Goal: Find specific page/section: Find specific page/section

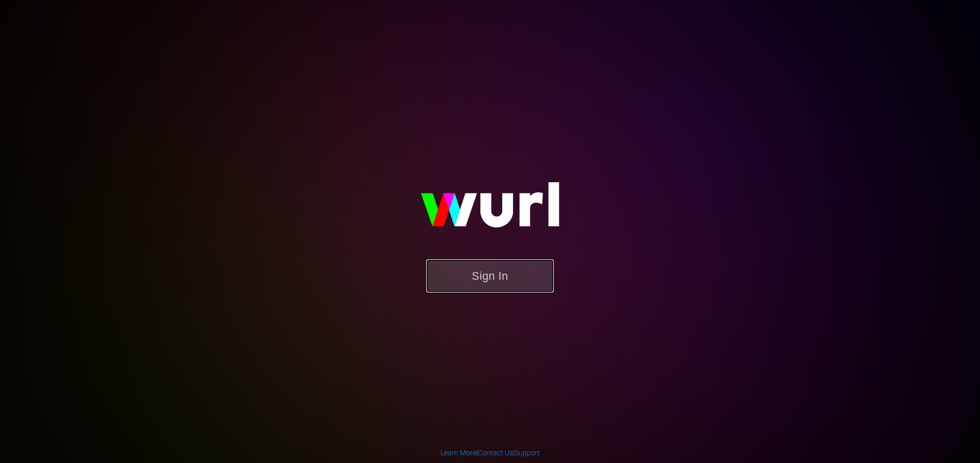
click at [496, 281] on button "Sign In" at bounding box center [490, 275] width 128 height 33
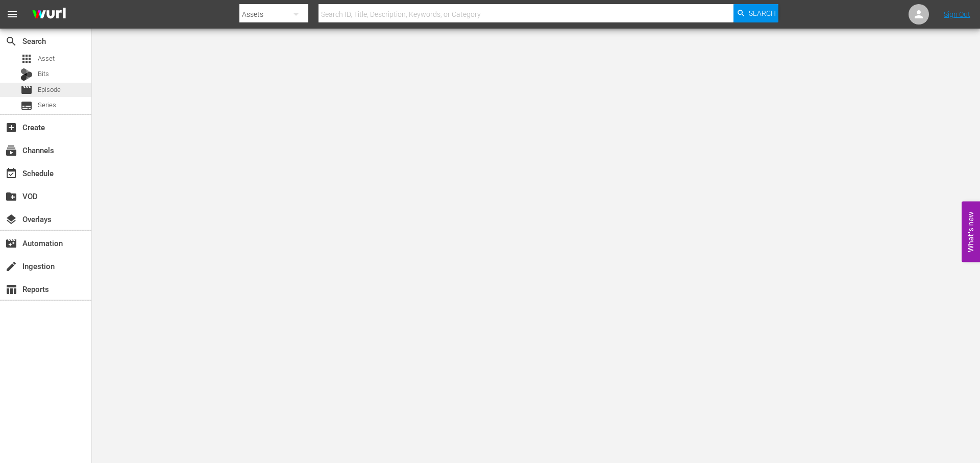
click at [63, 89] on div "movie Episode" at bounding box center [45, 90] width 91 height 14
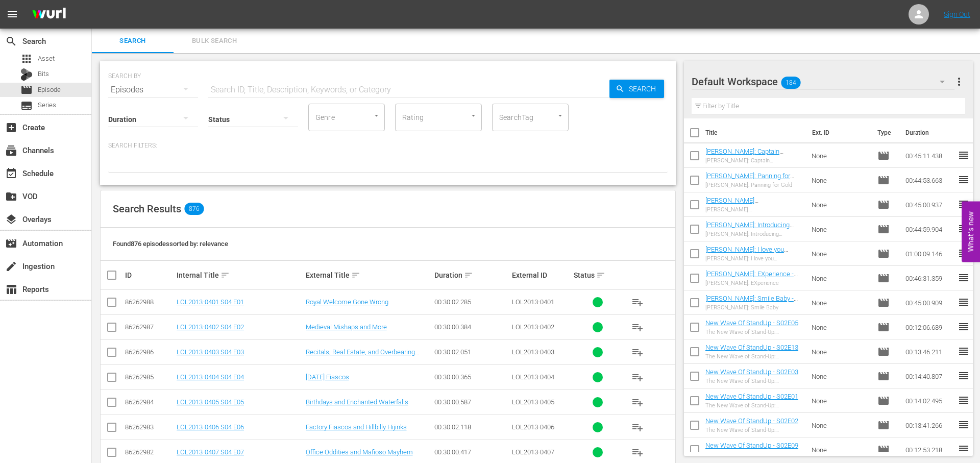
click at [385, 93] on input "text" at bounding box center [408, 90] width 401 height 24
type input "roku"
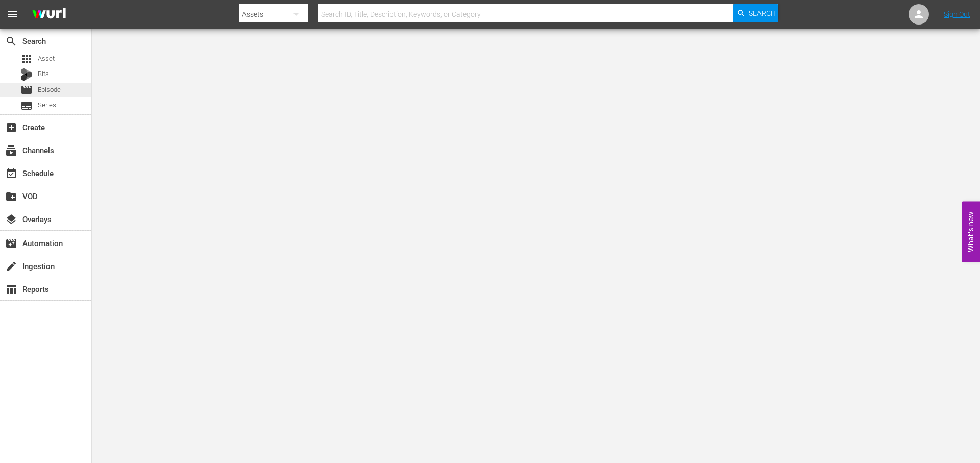
click at [65, 89] on div "movie Episode" at bounding box center [45, 90] width 91 height 14
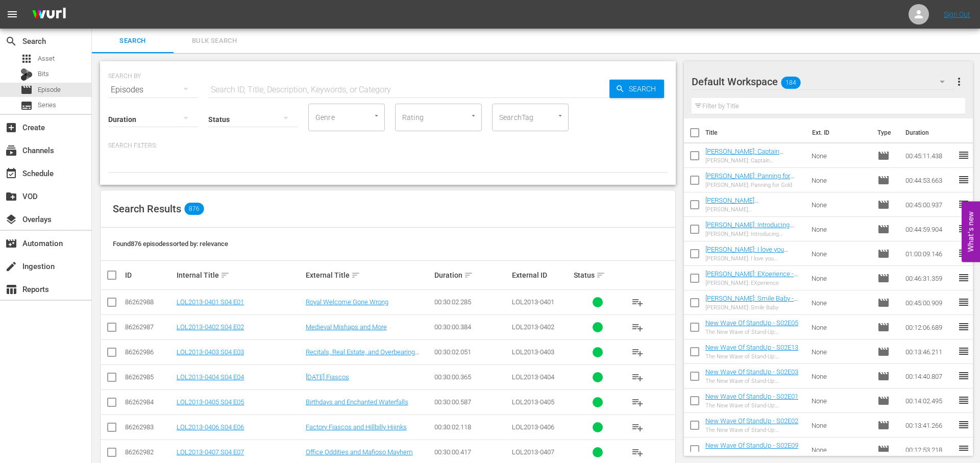
click at [335, 91] on input "text" at bounding box center [408, 90] width 401 height 24
type input "roku"
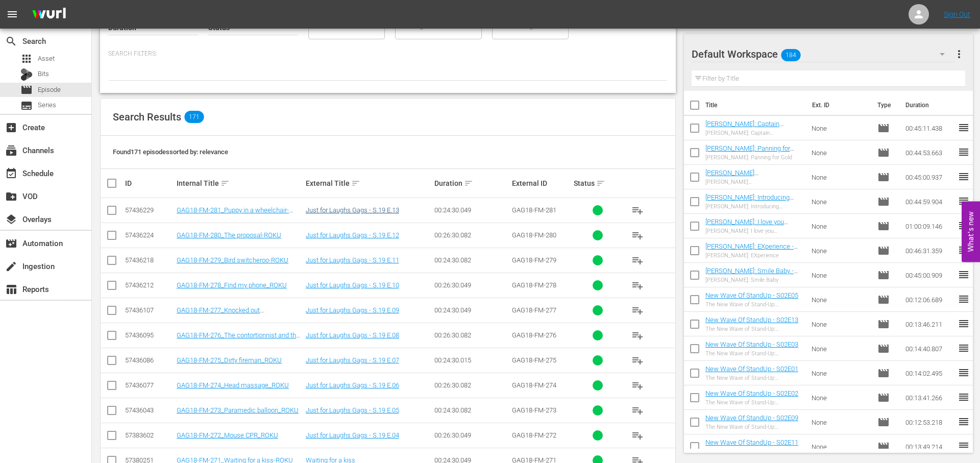
scroll to position [93, 0]
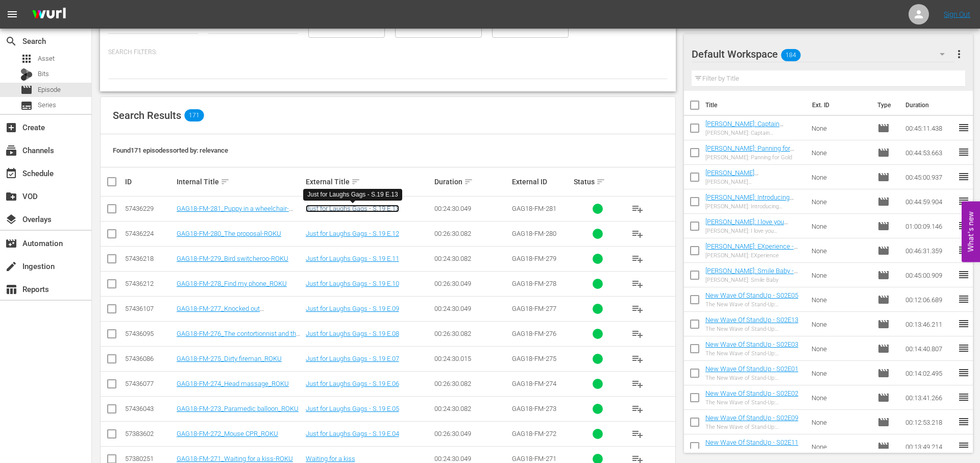
click at [353, 210] on link "Just for Laughs Gags - S.19 E.13" at bounding box center [352, 209] width 93 height 8
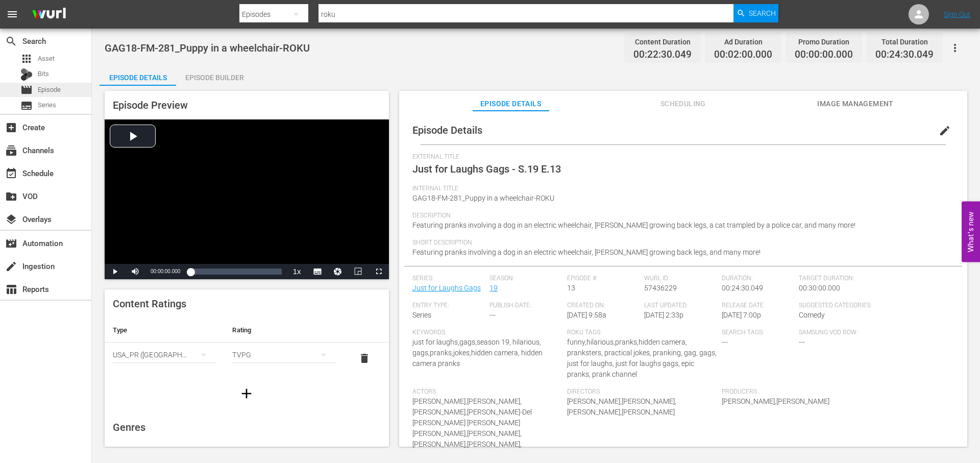
click at [67, 87] on div "movie Episode" at bounding box center [45, 90] width 91 height 14
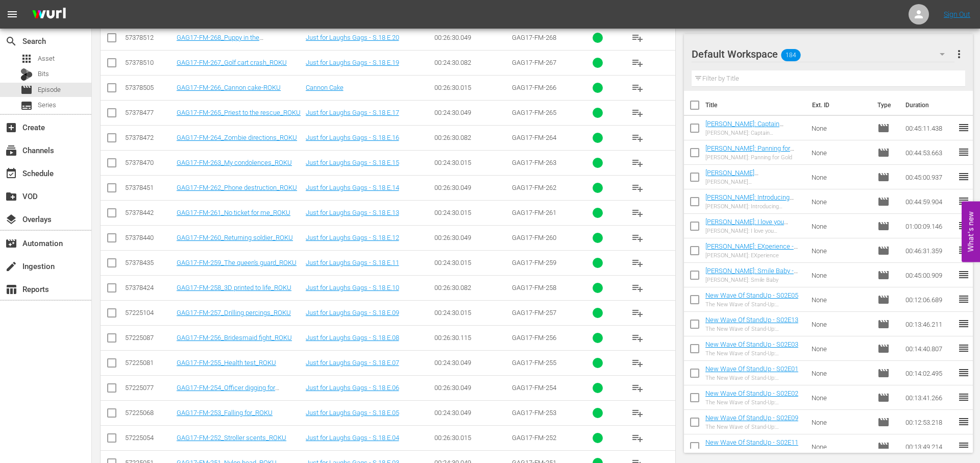
scroll to position [500, 0]
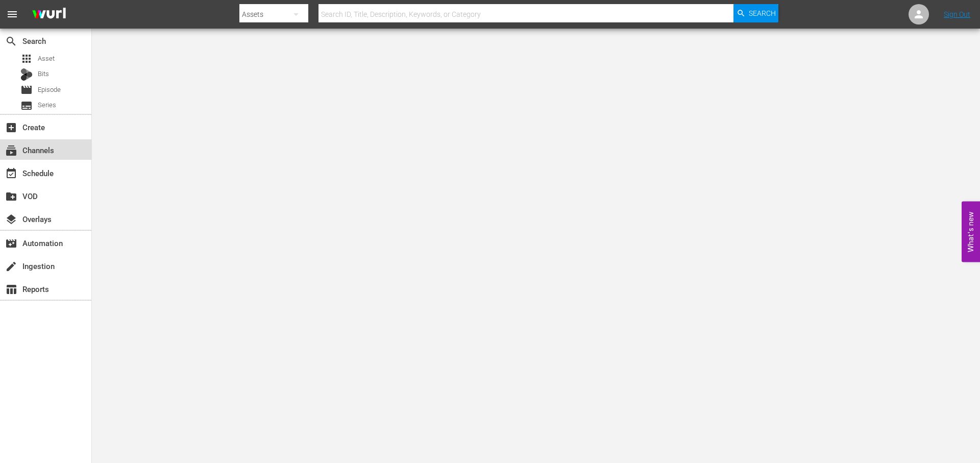
click at [68, 154] on div "subscriptions Channels" at bounding box center [45, 149] width 91 height 20
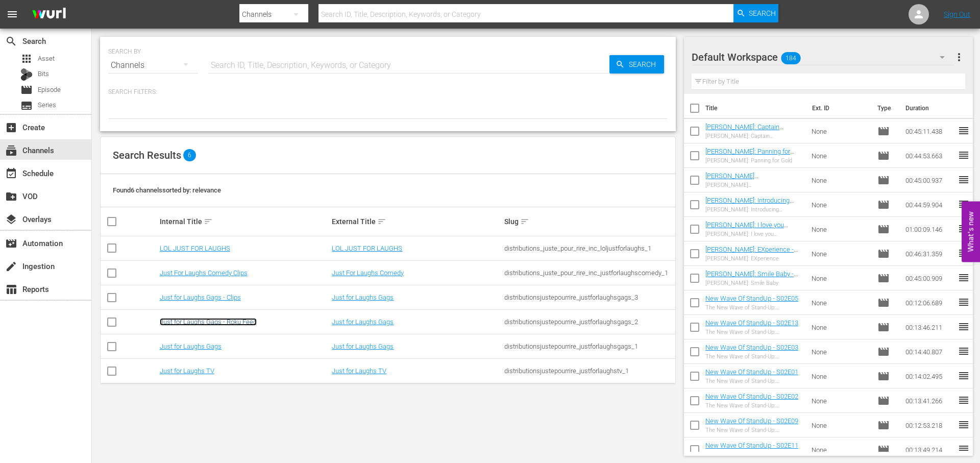
click at [228, 318] on link "Just for Laughs Gags - Roku Feed" at bounding box center [208, 322] width 97 height 8
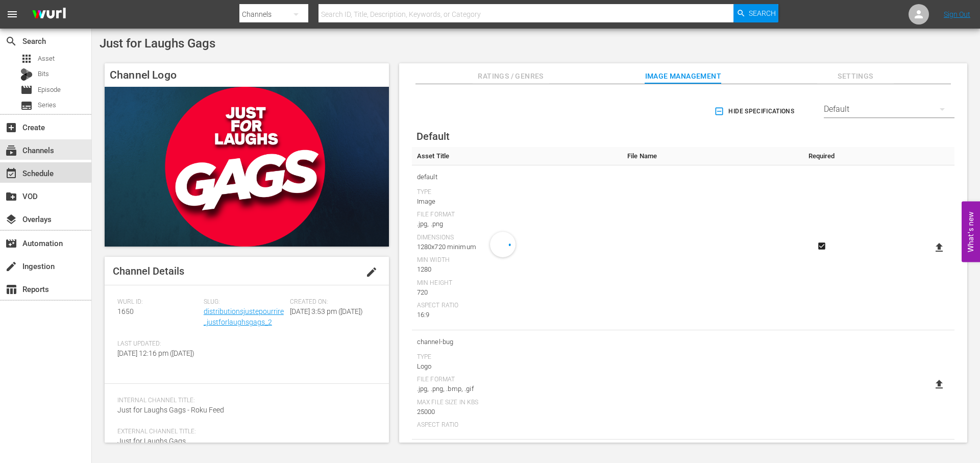
click at [28, 170] on div "event_available Schedule" at bounding box center [28, 171] width 57 height 9
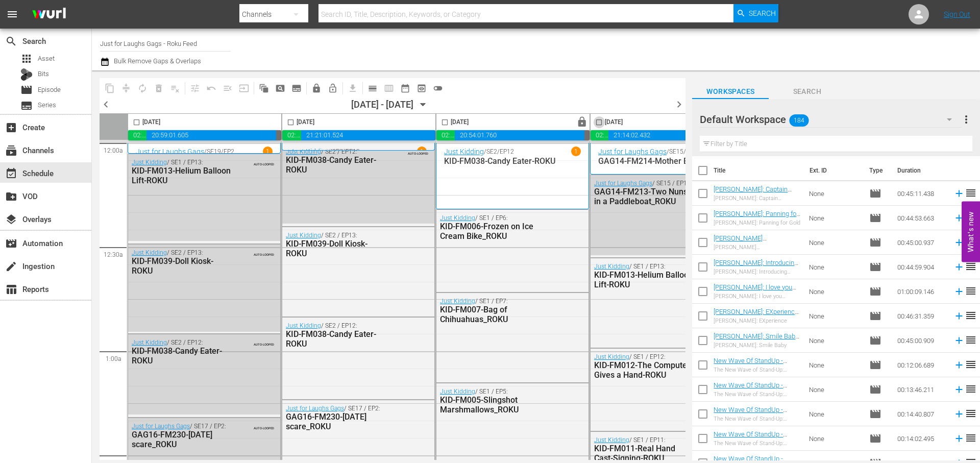
click at [597, 121] on input "checkbox" at bounding box center [599, 124] width 12 height 12
checkbox input "false"
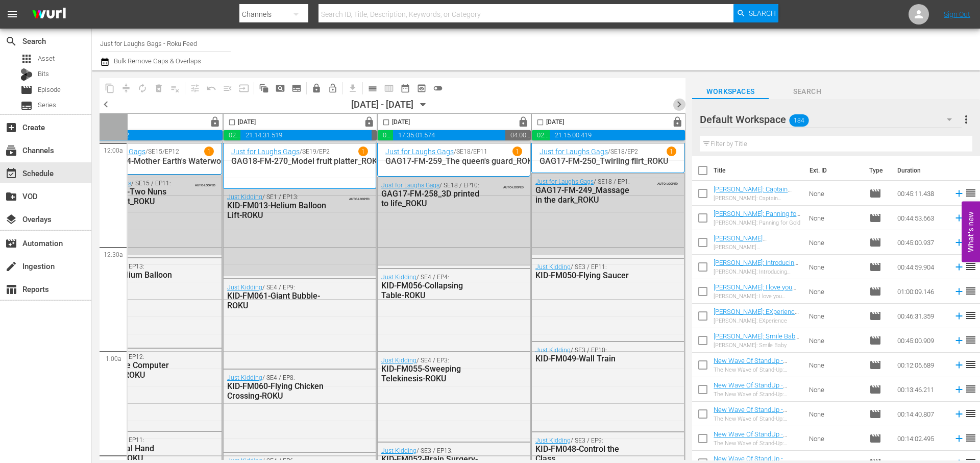
click at [685, 102] on span "chevron_right" at bounding box center [678, 104] width 13 height 13
